Goal: Navigation & Orientation: Find specific page/section

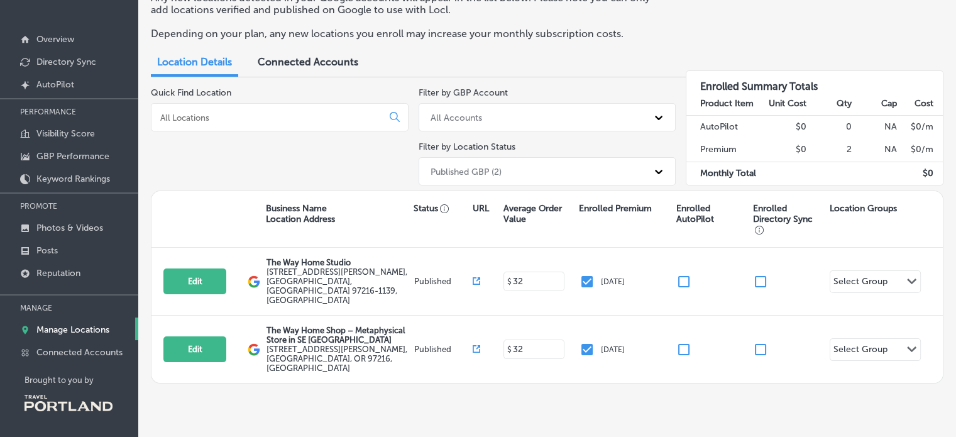
scroll to position [43, 0]
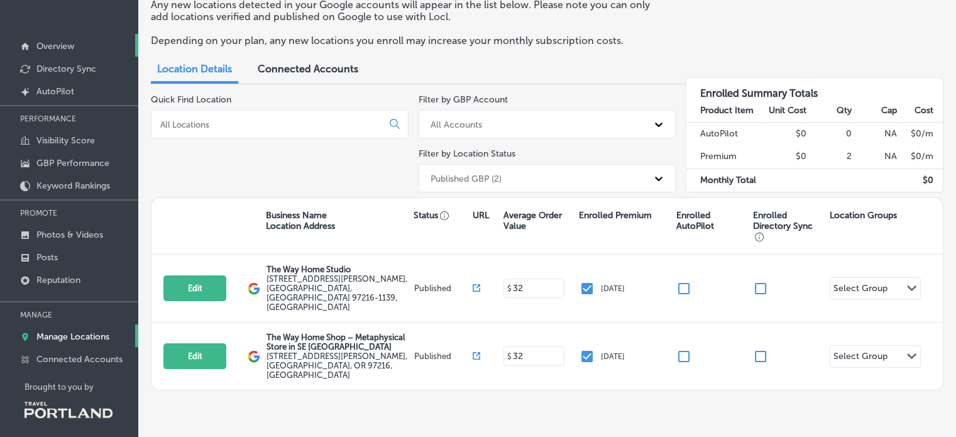
click at [48, 50] on p "Overview" at bounding box center [55, 46] width 38 height 11
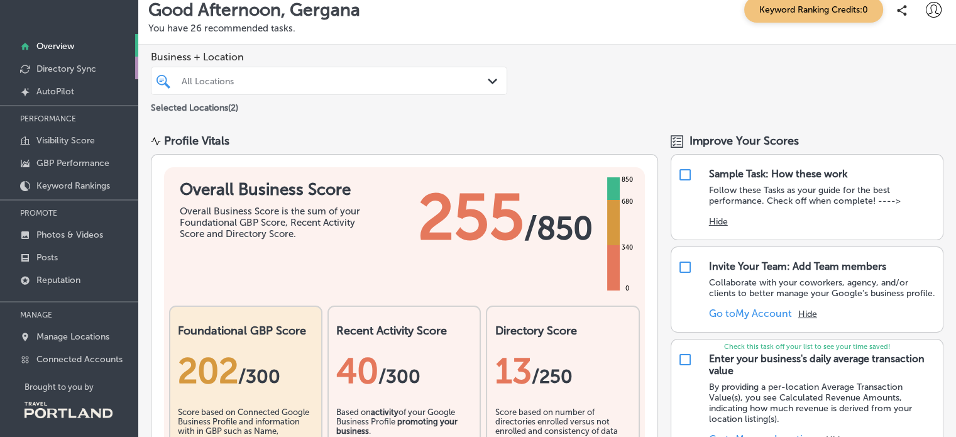
click at [87, 65] on p "Directory Sync" at bounding box center [66, 68] width 60 height 11
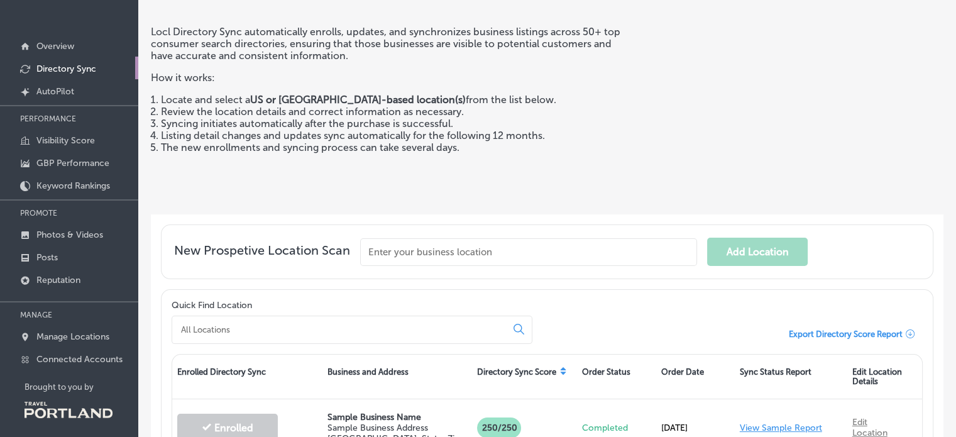
scroll to position [38, 0]
